Goal: Information Seeking & Learning: Learn about a topic

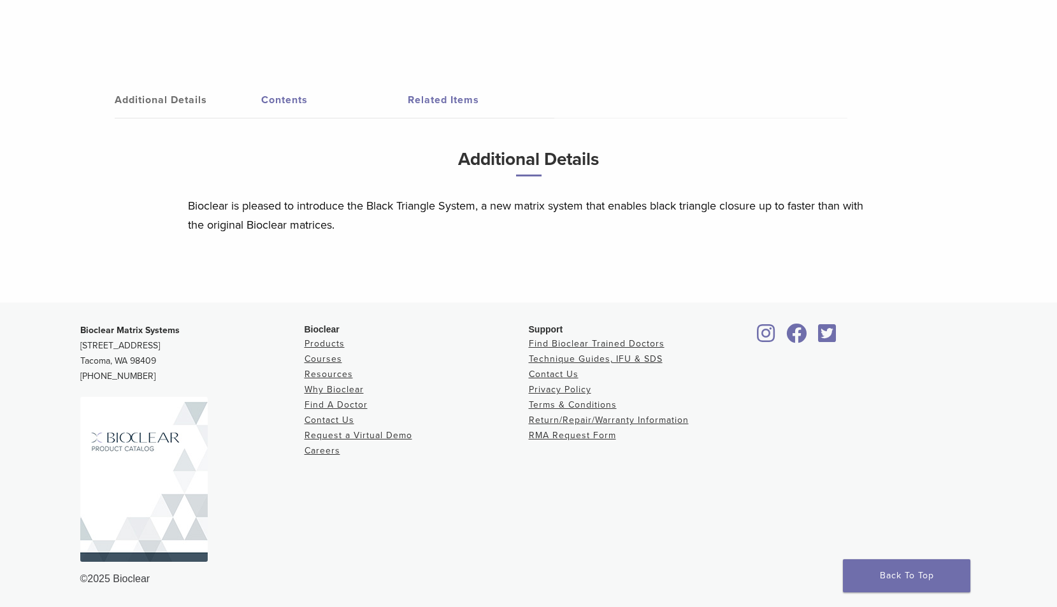
scroll to position [349, 0]
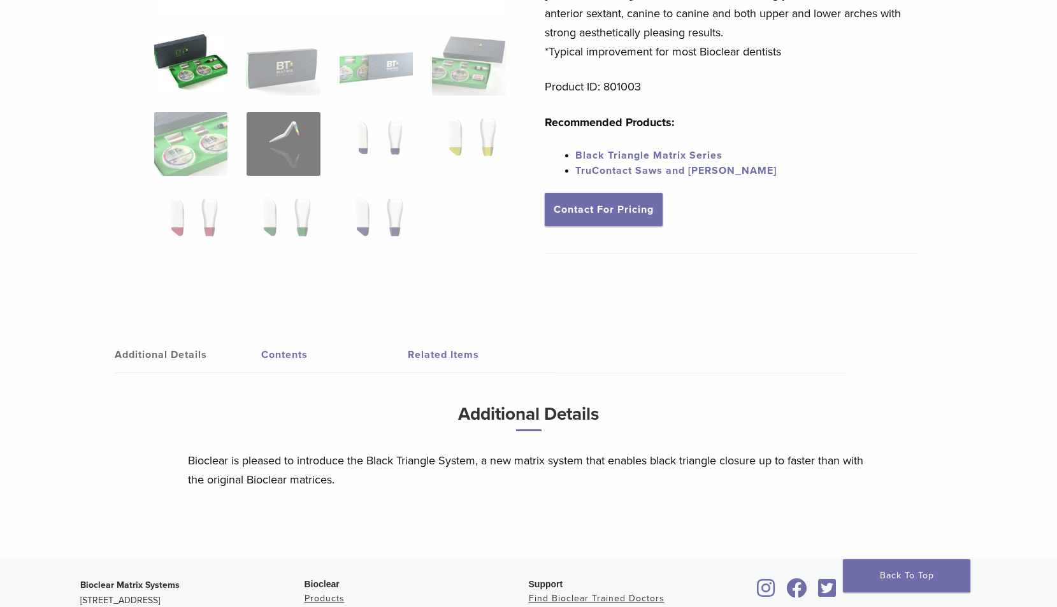
click at [270, 358] on link "Contents" at bounding box center [334, 355] width 147 height 36
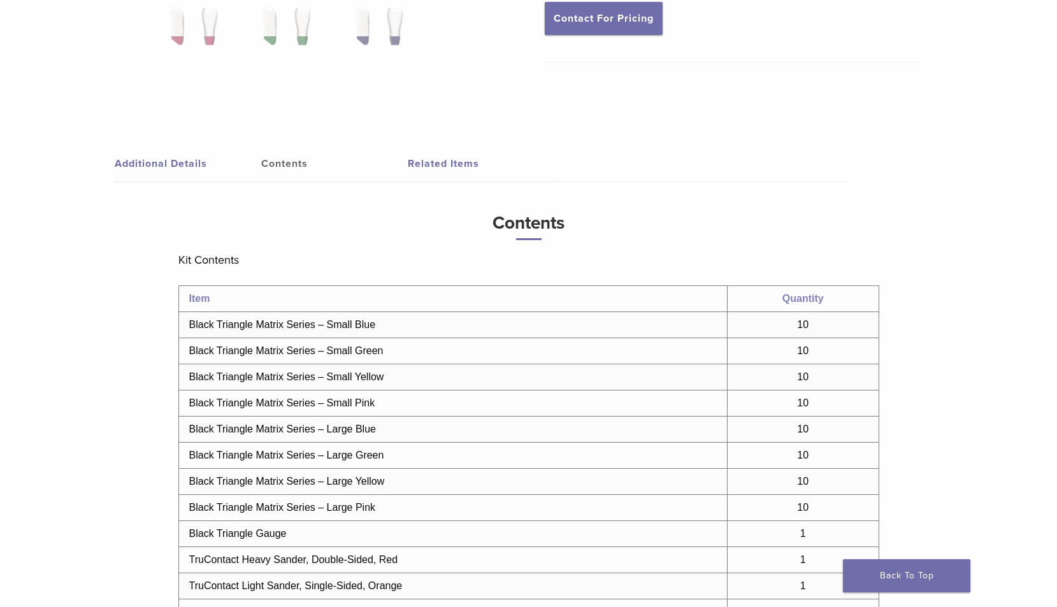
scroll to position [731, 0]
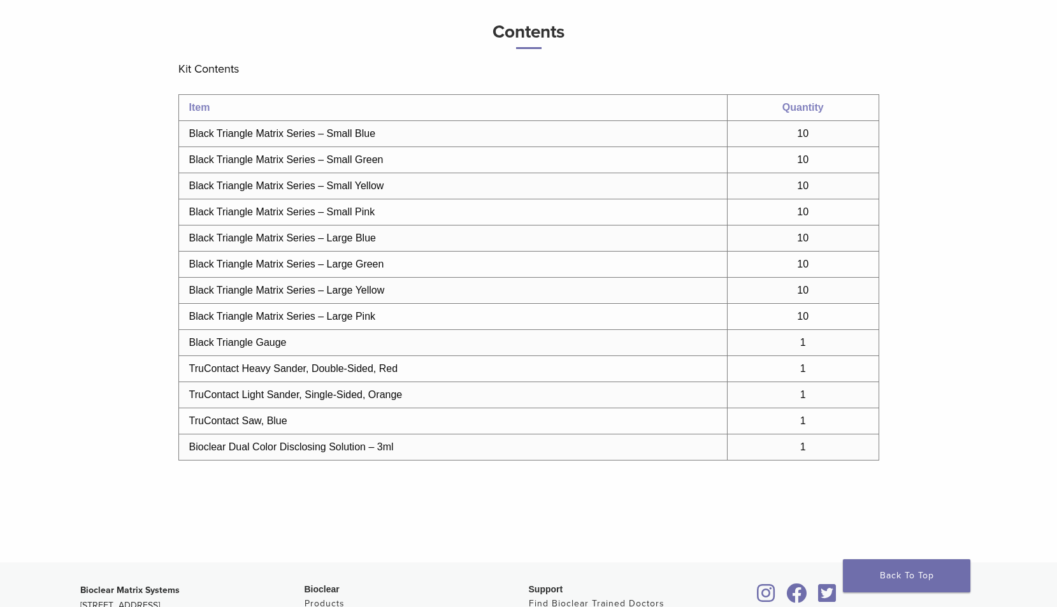
click at [329, 128] on td "Black Triangle Matrix Series – Small Blue" at bounding box center [452, 134] width 548 height 26
click at [334, 131] on td "Black Triangle Matrix Series – Small Blue" at bounding box center [452, 134] width 548 height 26
click at [334, 132] on td "Black Triangle Matrix Series – Small Blue" at bounding box center [452, 134] width 548 height 26
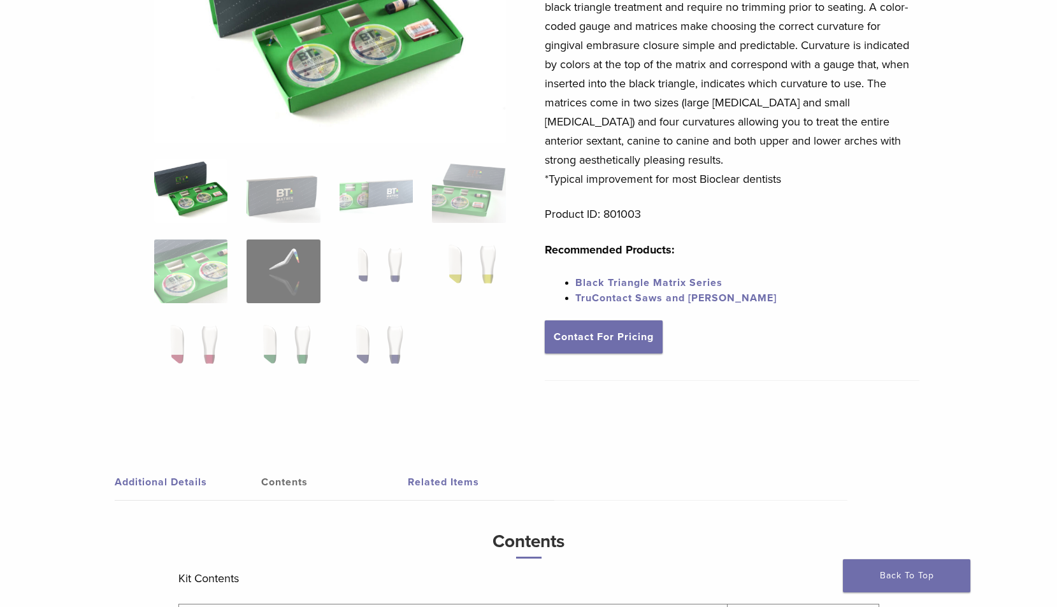
scroll to position [0, 0]
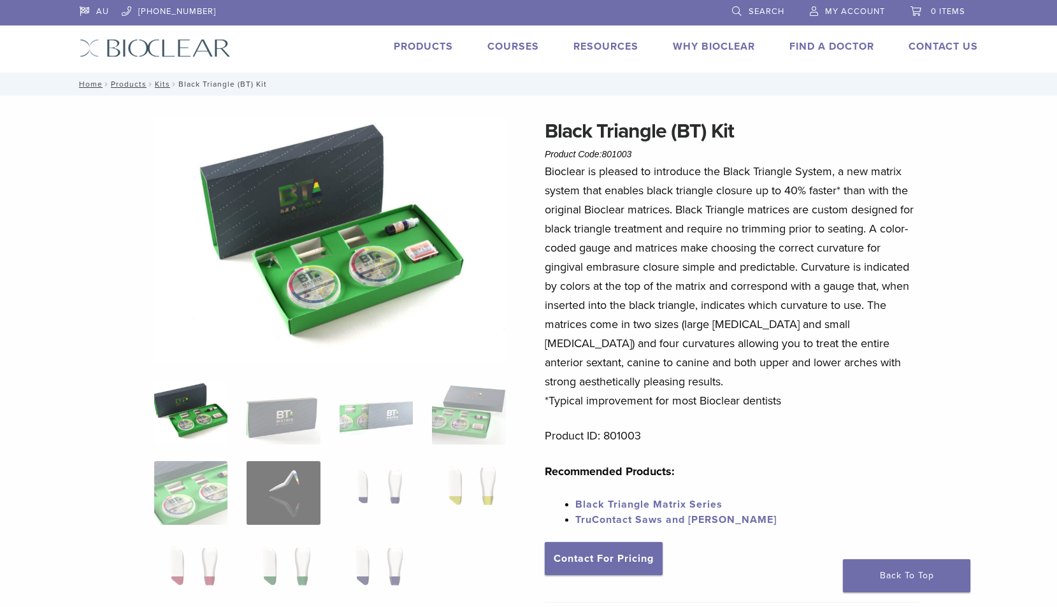
click at [705, 499] on link "Black Triangle Matrix Series" at bounding box center [648, 504] width 147 height 13
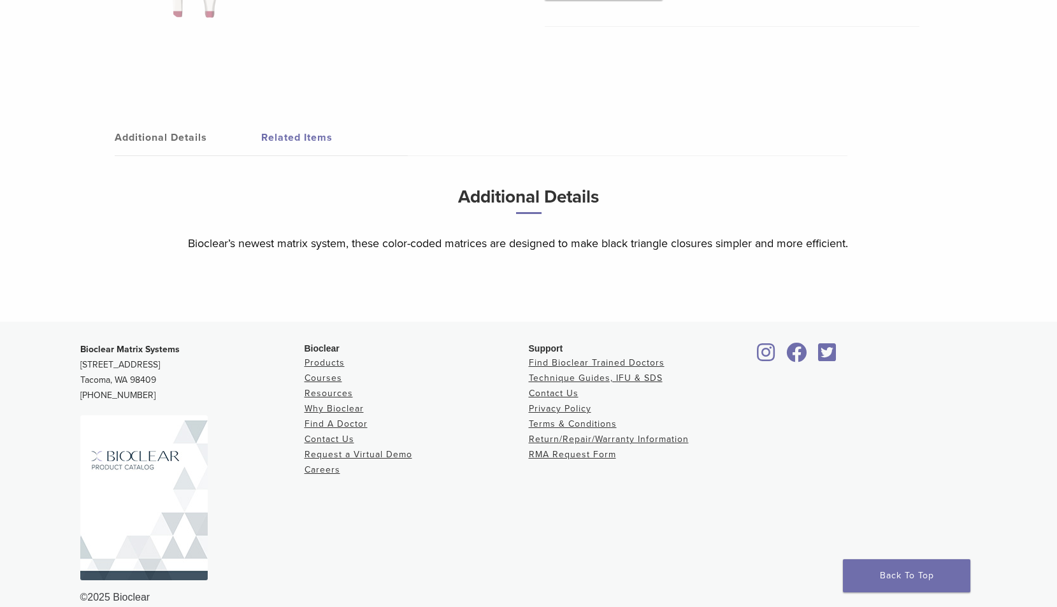
scroll to position [571, 0]
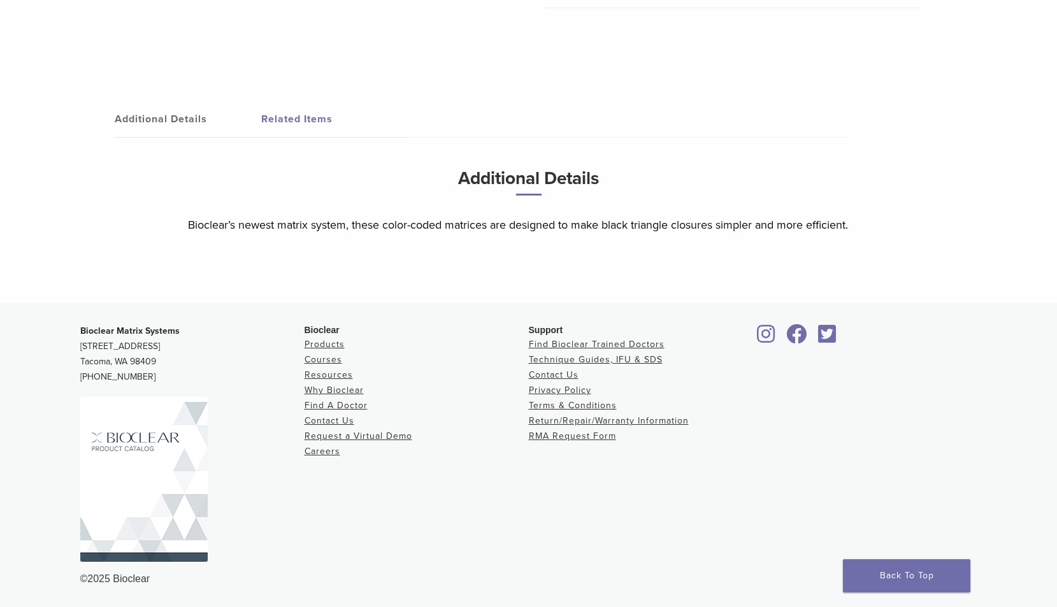
click at [167, 125] on link "Additional Details" at bounding box center [188, 119] width 147 height 36
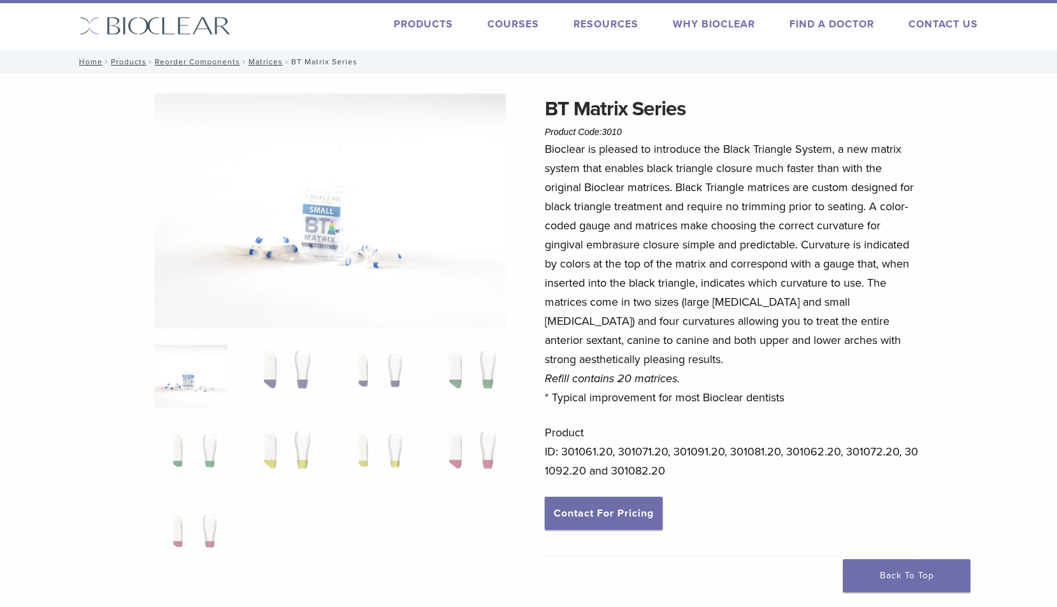
scroll to position [0, 0]
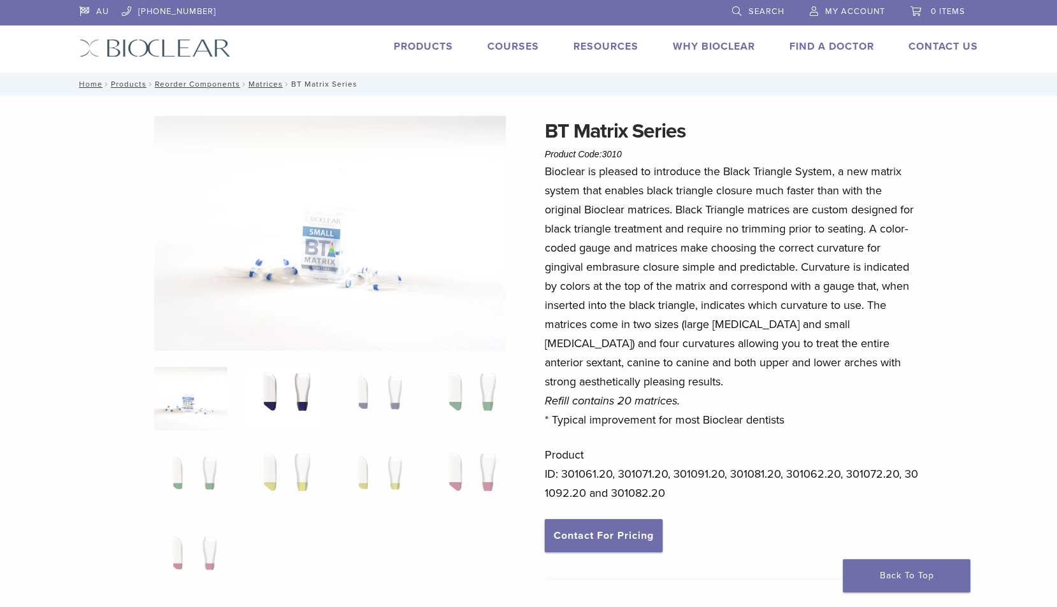
click at [276, 386] on img at bounding box center [283, 399] width 73 height 64
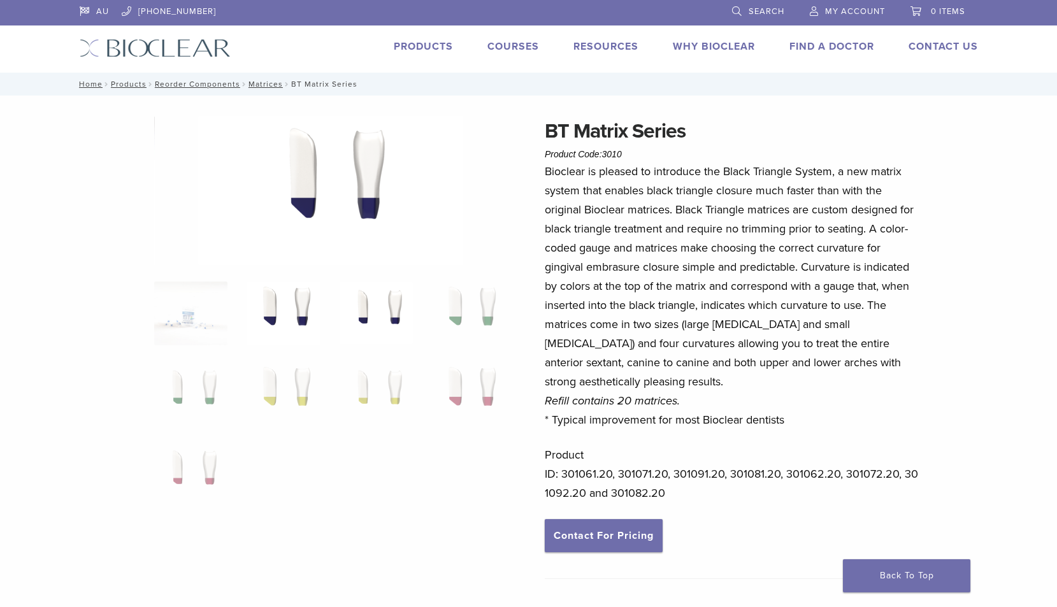
click at [350, 308] on img at bounding box center [376, 314] width 73 height 64
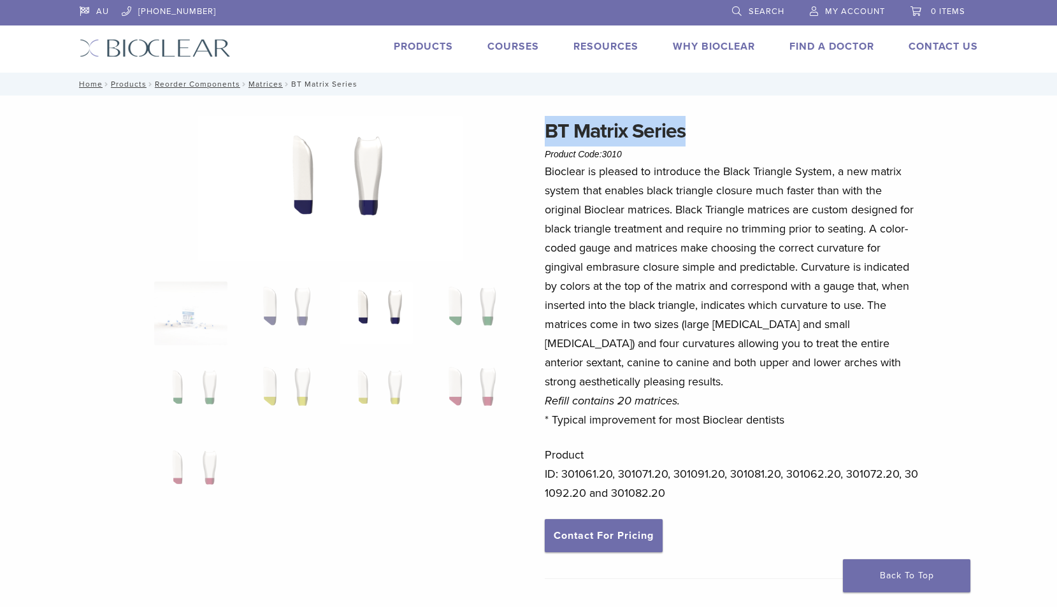
drag, startPoint x: 697, startPoint y: 136, endPoint x: 545, endPoint y: 139, distance: 152.3
click at [545, 139] on h1 "BT Matrix Series" at bounding box center [732, 131] width 375 height 31
copy h1 "BT Matrix Series"
drag, startPoint x: 627, startPoint y: 156, endPoint x: 545, endPoint y: 158, distance: 82.2
click at [545, 158] on div "BT Matrix Series Product Code: 3010 $ 117.60" at bounding box center [732, 139] width 375 height 46
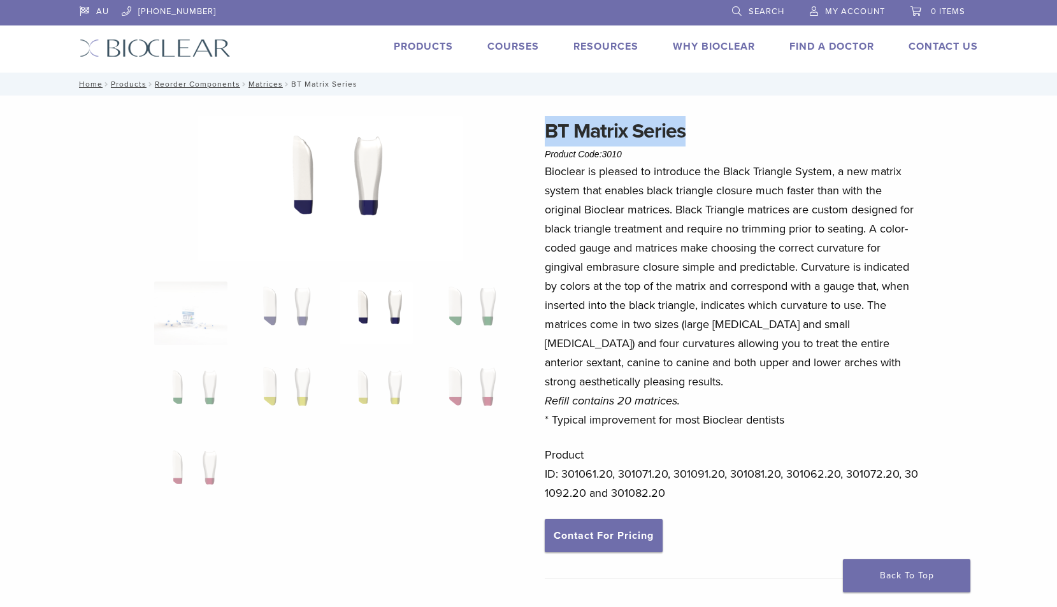
copy span "Product Code: 3010"
click at [256, 85] on link "Matrices" at bounding box center [265, 84] width 34 height 9
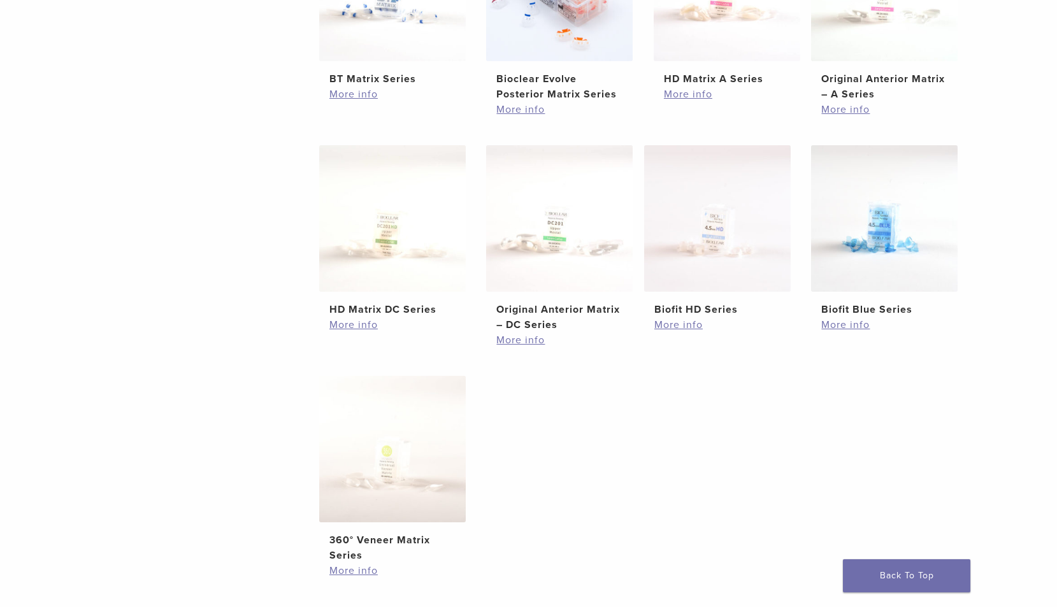
scroll to position [191, 0]
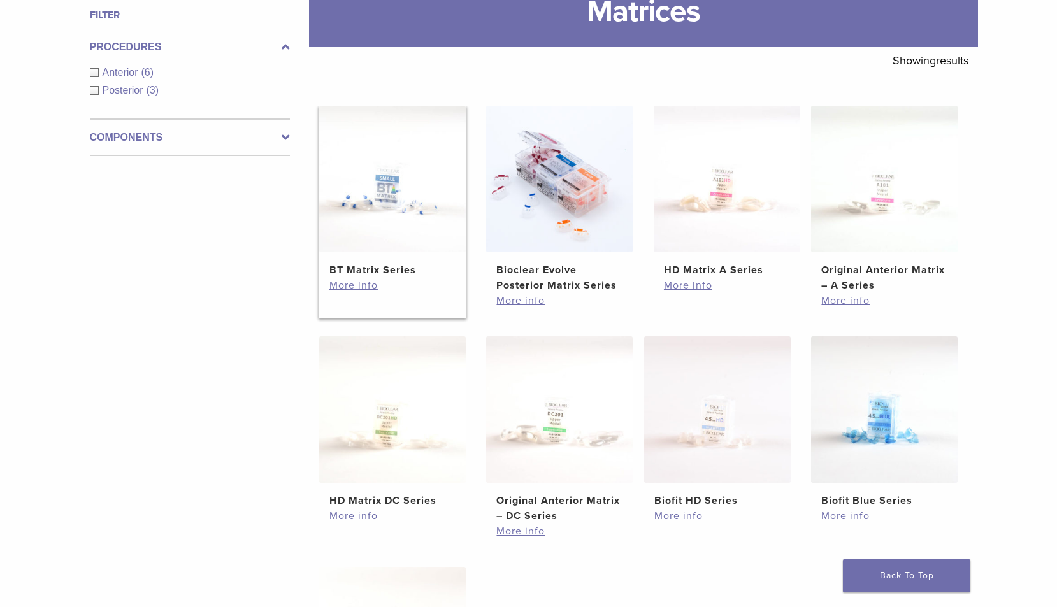
click at [402, 199] on img at bounding box center [392, 179] width 147 height 147
